Goal: Task Accomplishment & Management: Manage account settings

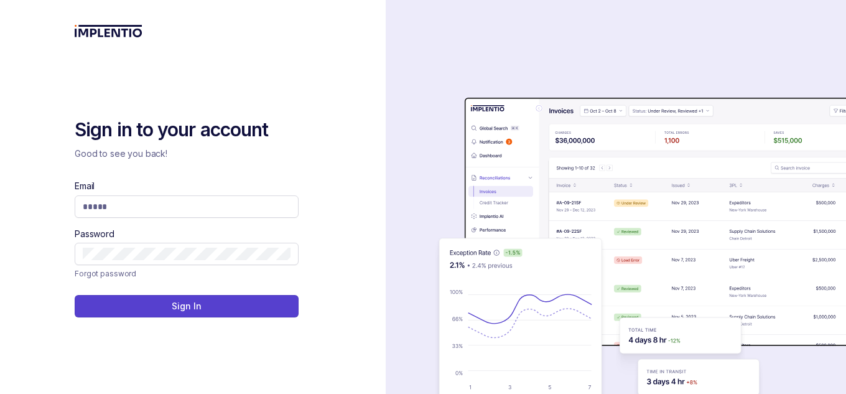
click at [228, 77] on div "Sign in to your account Good to see you back! Email Password Forgot password Si…" at bounding box center [193, 197] width 236 height 394
click at [273, 113] on div "Sign in to your account Good to see you back! Email Password Forgot password Si…" at bounding box center [193, 197] width 236 height 394
click at [212, 200] on input "Email" at bounding box center [187, 206] width 208 height 12
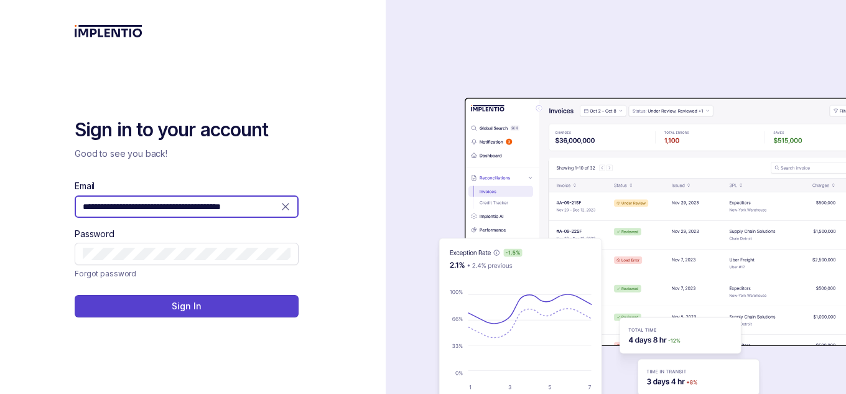
type input "**********"
